Goal: Task Accomplishment & Management: Use online tool/utility

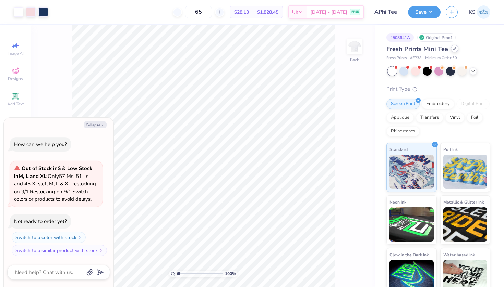
click at [453, 50] on div at bounding box center [455, 49] width 8 height 8
type textarea "x"
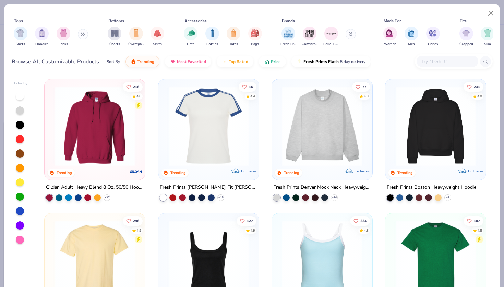
click at [432, 60] on input "text" at bounding box center [446, 62] width 53 height 8
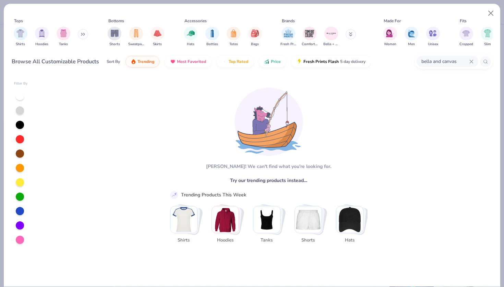
click at [476, 61] on div "bella and canvas" at bounding box center [447, 61] width 62 height 11
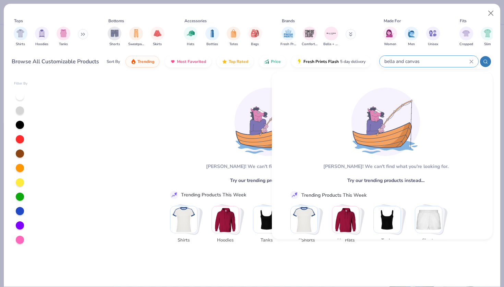
click at [472, 61] on icon at bounding box center [471, 62] width 4 height 4
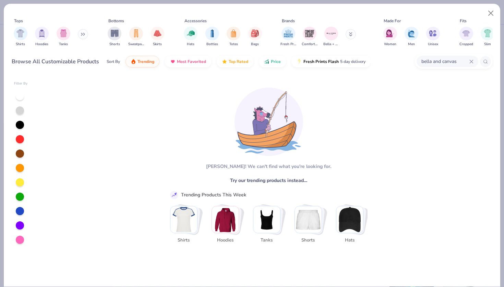
click at [455, 62] on input "bella and canvas" at bounding box center [444, 62] width 49 height 8
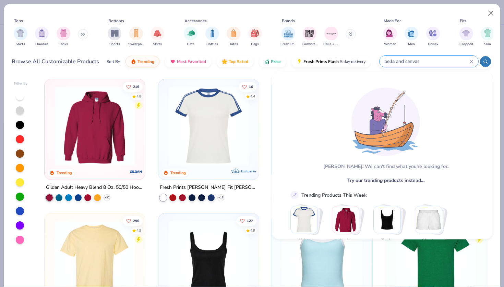
click at [458, 62] on input "bella and canvas" at bounding box center [426, 62] width 86 height 8
type input "b"
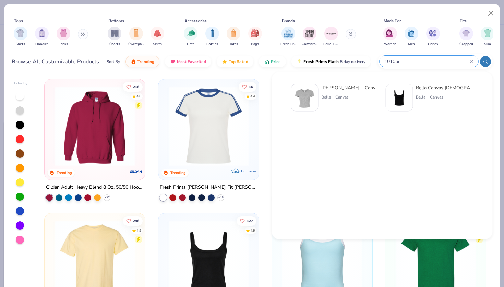
type input "1010be"
click at [333, 110] on div "Bella + Canvas [DEMOGRAPHIC_DATA]' Micro Ribbed Baby Tee Bella + Canvas" at bounding box center [350, 97] width 58 height 27
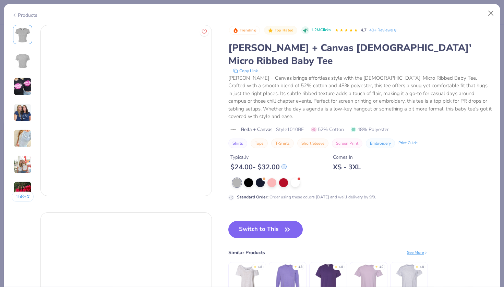
click at [256, 199] on div "Trending Top Rated 1.2M Clicks 4.7 40+ Reviews [PERSON_NAME] + Canvas [DEMOGRAP…" at bounding box center [360, 169] width 264 height 289
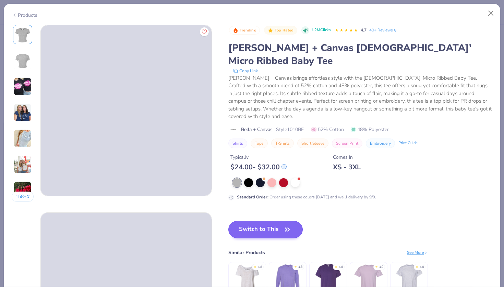
click at [256, 221] on button "Switch to This" at bounding box center [265, 229] width 74 height 17
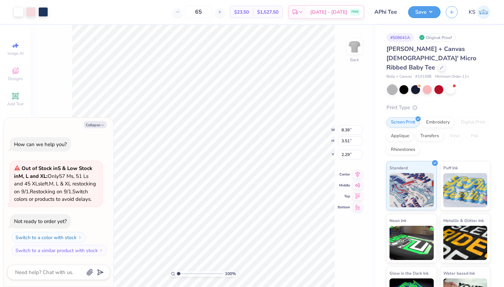
type textarea "x"
type input "3.00"
click at [90, 121] on button "Collapse" at bounding box center [95, 124] width 23 height 7
type textarea "x"
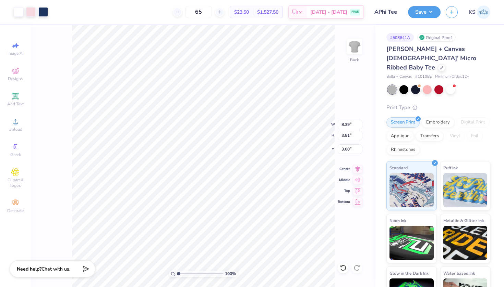
type input "8.57"
type input "3.58"
click at [426, 10] on button "Save" at bounding box center [424, 11] width 33 height 12
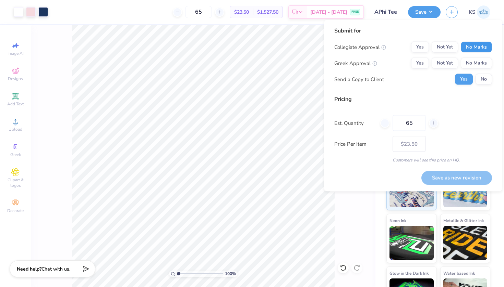
click at [475, 47] on button "No Marks" at bounding box center [475, 47] width 31 height 11
click at [443, 67] on button "Not Yet" at bounding box center [444, 63] width 26 height 11
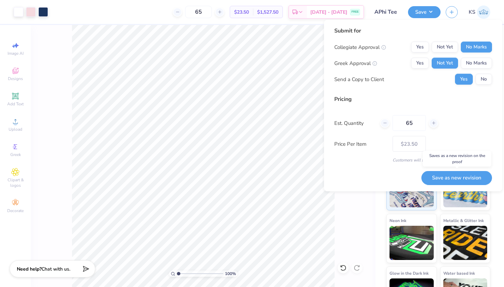
click at [455, 175] on button "Save as new revision" at bounding box center [456, 178] width 71 height 14
type input "$23.50"
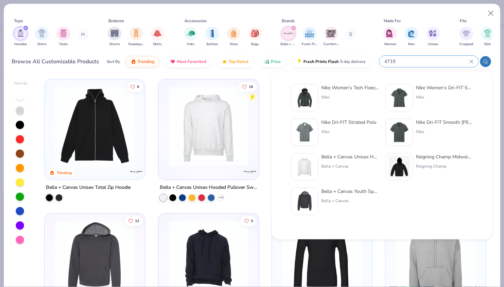
type input "4719"
click at [352, 157] on div "Bella + Canvas Unisex Hooded Pullover Sweatshirt" at bounding box center [350, 156] width 58 height 7
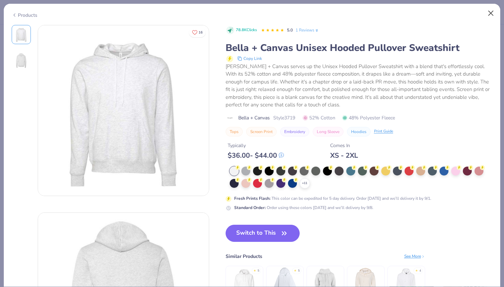
click at [491, 11] on button "Close" at bounding box center [490, 13] width 13 height 13
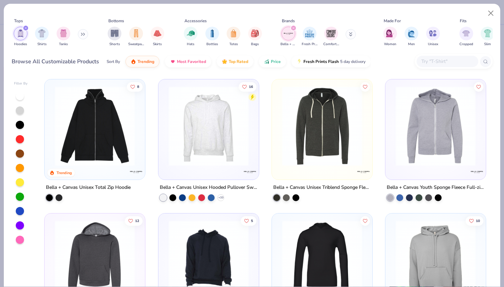
type textarea "x"
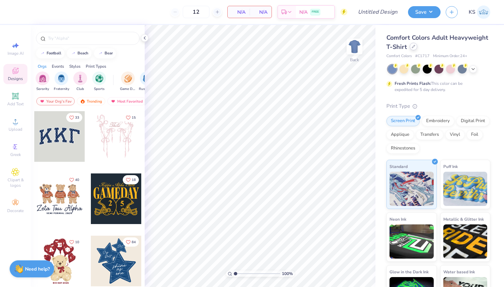
click at [409, 47] on div at bounding box center [413, 47] width 8 height 8
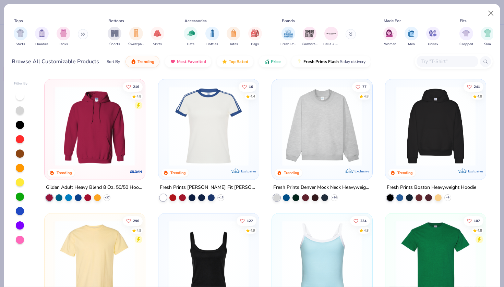
click at [430, 117] on img at bounding box center [435, 126] width 87 height 80
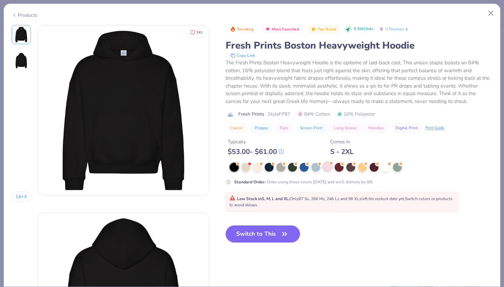
click at [327, 169] on div at bounding box center [327, 166] width 9 height 9
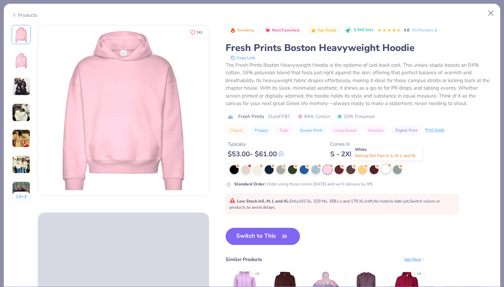
click at [386, 170] on div at bounding box center [385, 169] width 9 height 9
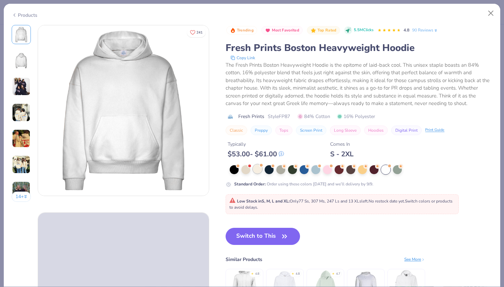
click at [253, 170] on div at bounding box center [257, 169] width 9 height 9
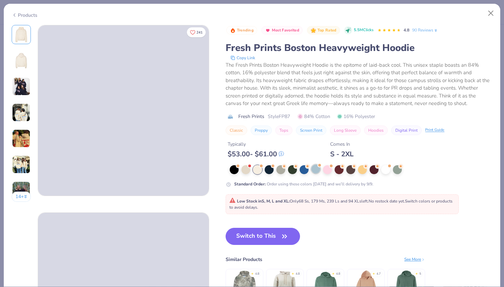
click at [316, 171] on div at bounding box center [315, 169] width 9 height 9
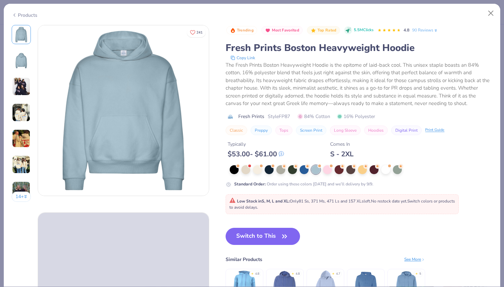
click at [26, 114] on img at bounding box center [21, 112] width 19 height 19
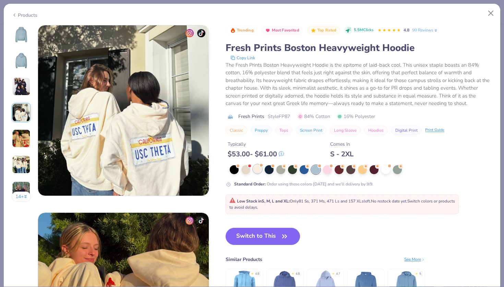
click at [258, 172] on div at bounding box center [257, 169] width 9 height 9
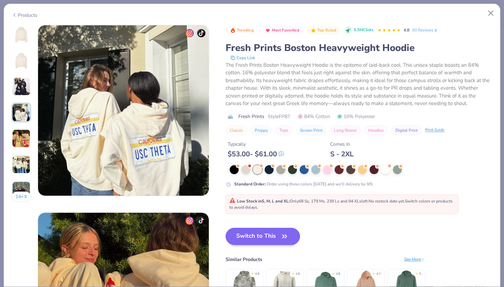
click at [250, 234] on button "Switch to This" at bounding box center [262, 236] width 74 height 17
click at [252, 236] on button "Switch to This" at bounding box center [262, 236] width 74 height 17
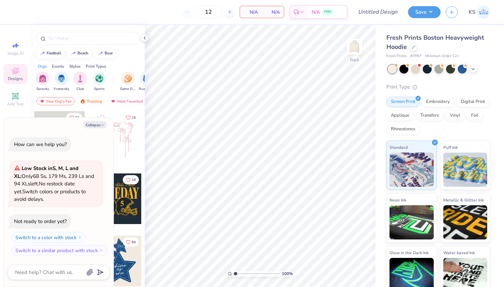
click at [468, 67] on div at bounding box center [439, 69] width 102 height 9
click at [415, 67] on div at bounding box center [415, 68] width 9 height 9
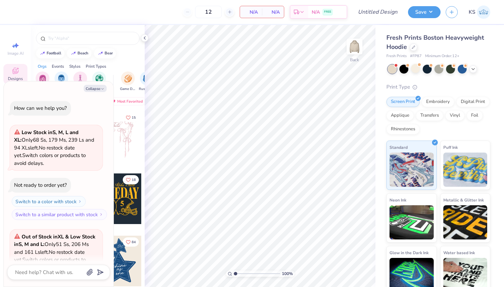
scroll to position [66, 0]
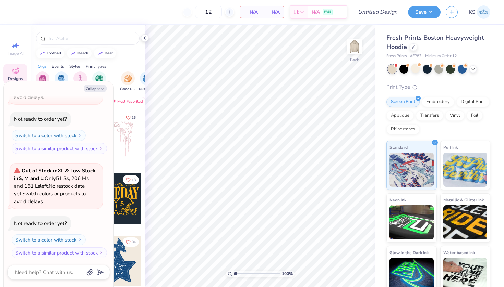
click at [477, 68] on div at bounding box center [439, 69] width 102 height 9
click at [473, 70] on icon at bounding box center [472, 68] width 5 height 5
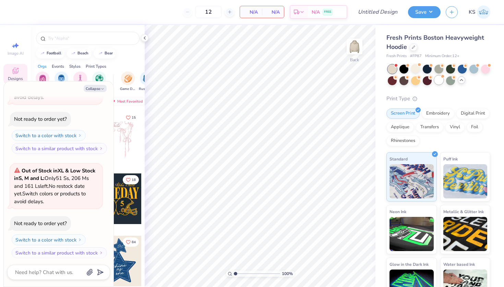
click at [438, 82] on div at bounding box center [438, 80] width 9 height 9
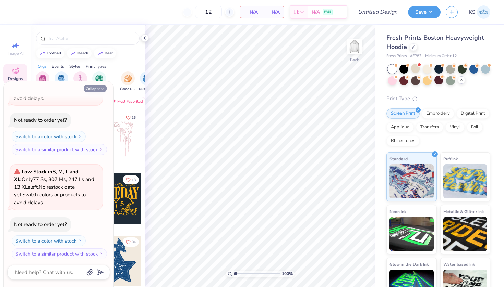
click at [90, 87] on button "Collapse" at bounding box center [95, 88] width 23 height 7
type textarea "x"
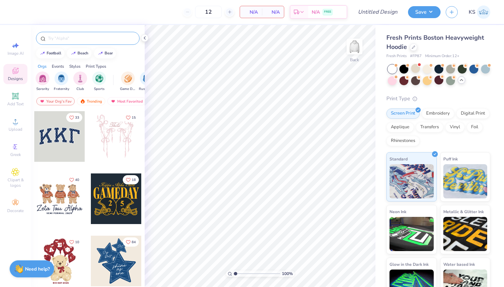
click at [88, 35] on div at bounding box center [87, 38] width 103 height 13
click at [81, 39] on input "text" at bounding box center [91, 38] width 88 height 7
type input "pi beta phi"
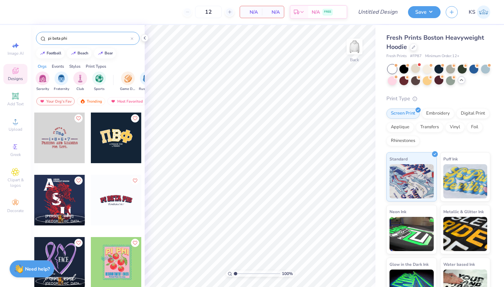
scroll to position [374, 0]
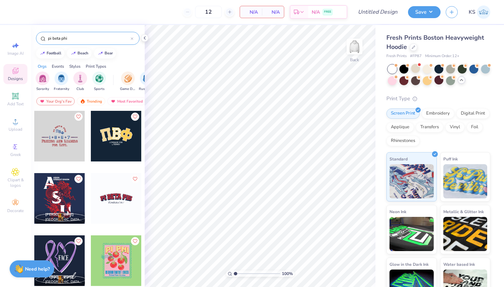
click at [117, 146] on div at bounding box center [116, 136] width 51 height 51
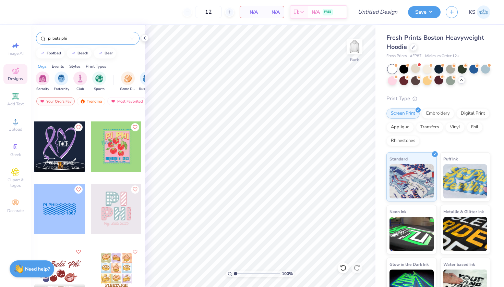
scroll to position [488, 0]
click at [121, 208] on div at bounding box center [116, 209] width 51 height 51
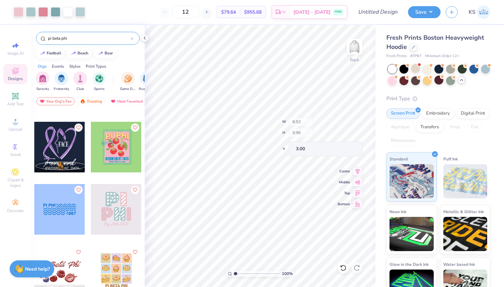
type input "7.09"
type input "1.29"
type input "11.67"
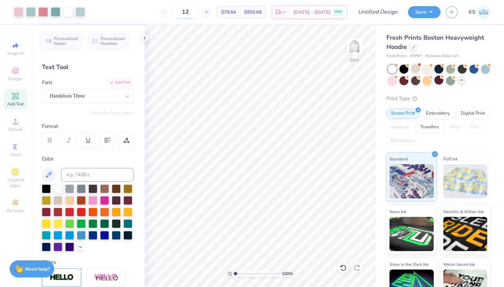
click at [199, 14] on input "12" at bounding box center [185, 12] width 27 height 12
type input "1"
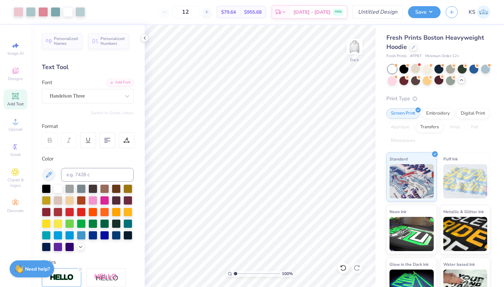
type input "1"
type input "2"
type input "4"
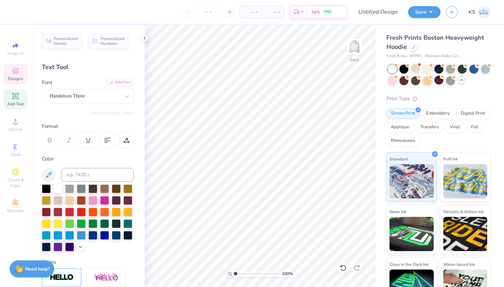
click at [16, 79] on span "Designs" at bounding box center [15, 78] width 15 height 5
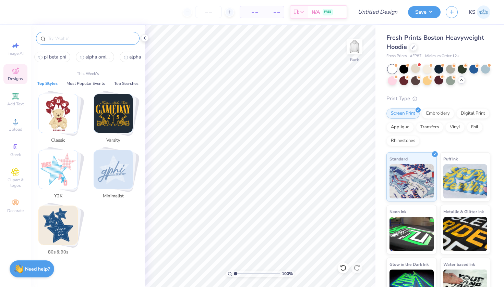
click at [86, 39] on input "text" at bounding box center [91, 38] width 88 height 7
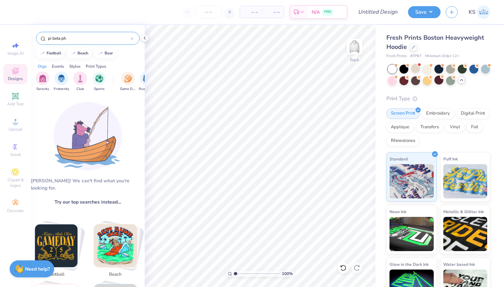
type input "pi beta phi"
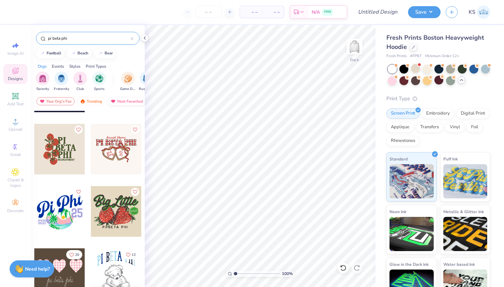
scroll to position [179, 0]
